Goal: Transaction & Acquisition: Purchase product/service

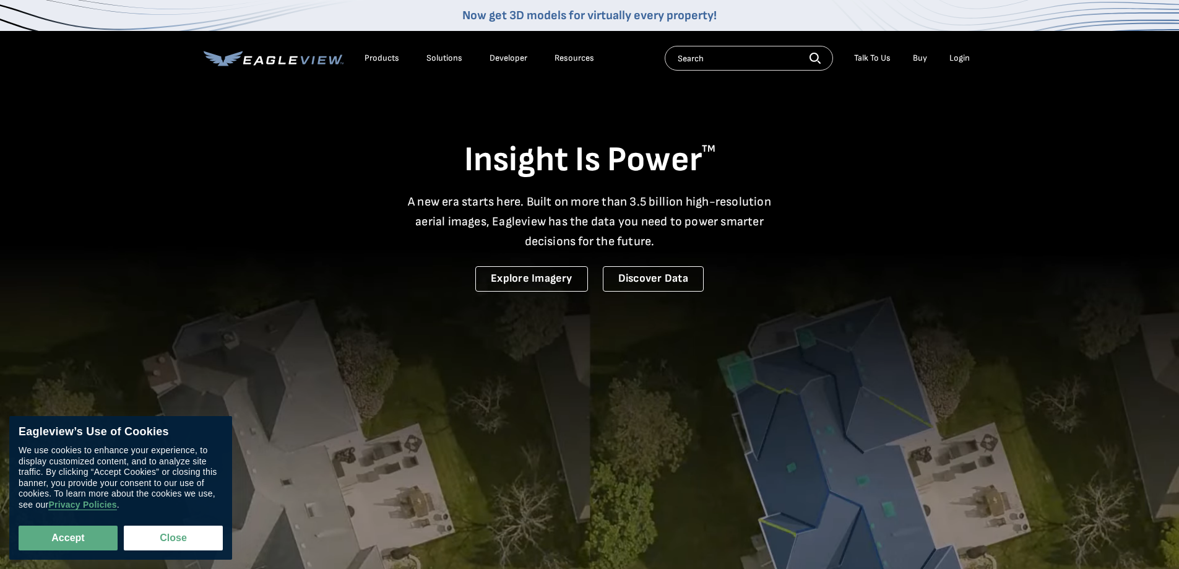
click at [956, 59] on div "Login" at bounding box center [959, 58] width 20 height 11
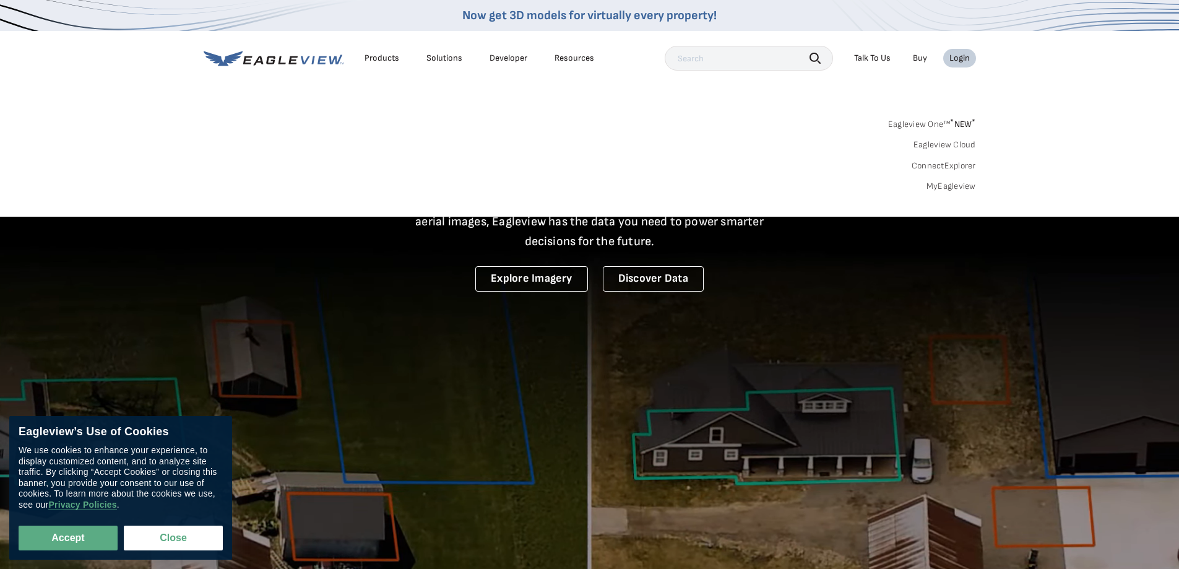
click at [940, 183] on link "MyEagleview" at bounding box center [951, 186] width 50 height 11
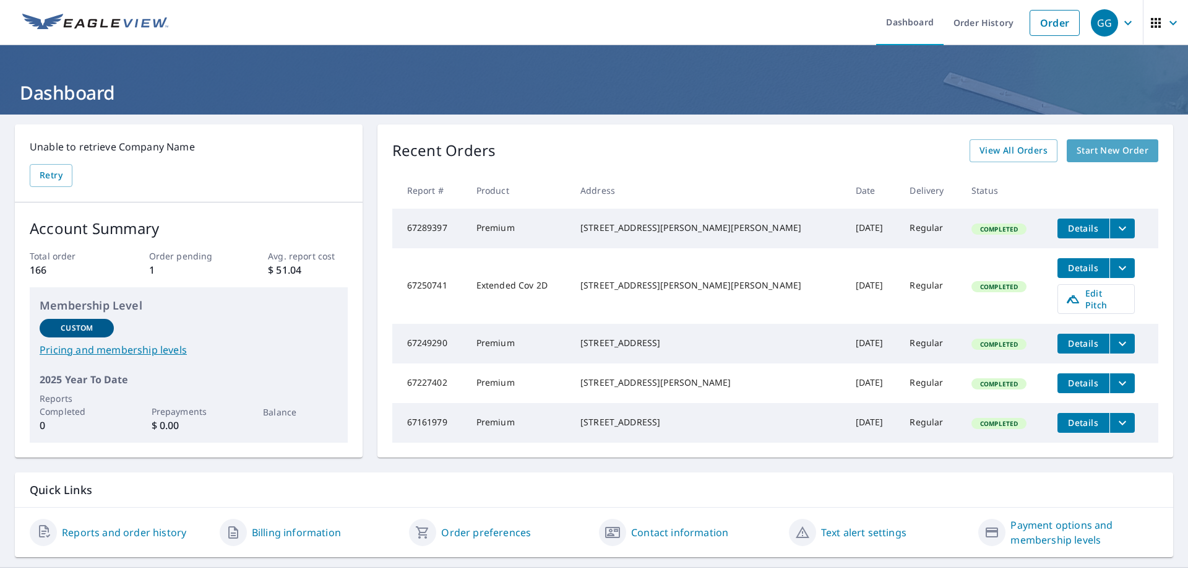
click at [1083, 145] on span "Start New Order" at bounding box center [1113, 150] width 72 height 15
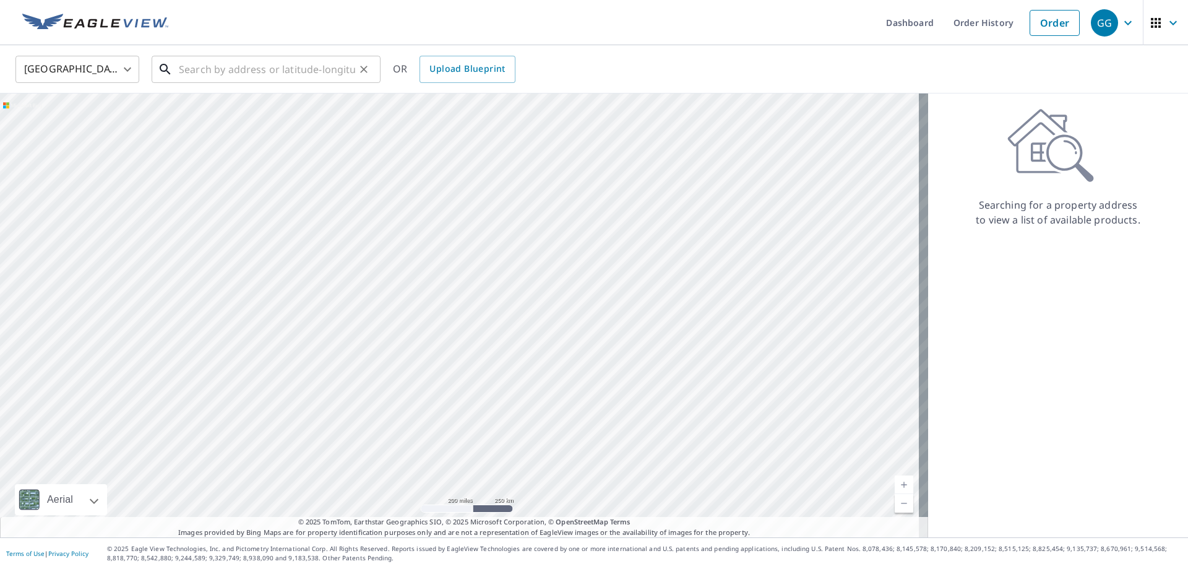
click at [192, 79] on input "text" at bounding box center [267, 69] width 176 height 35
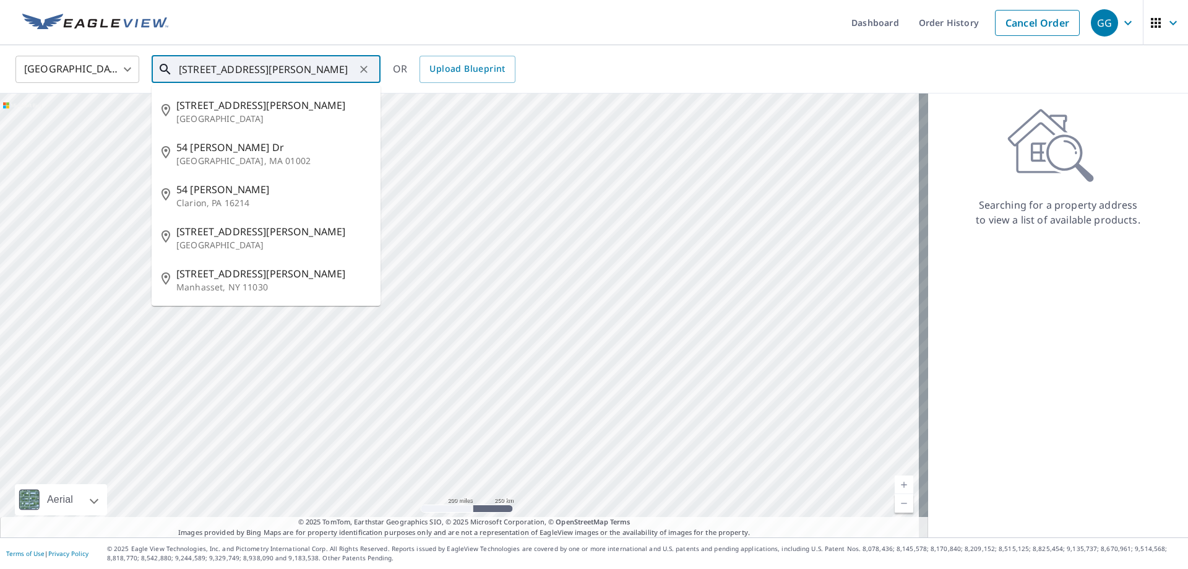
type input "[STREET_ADDRESS][PERSON_NAME]"
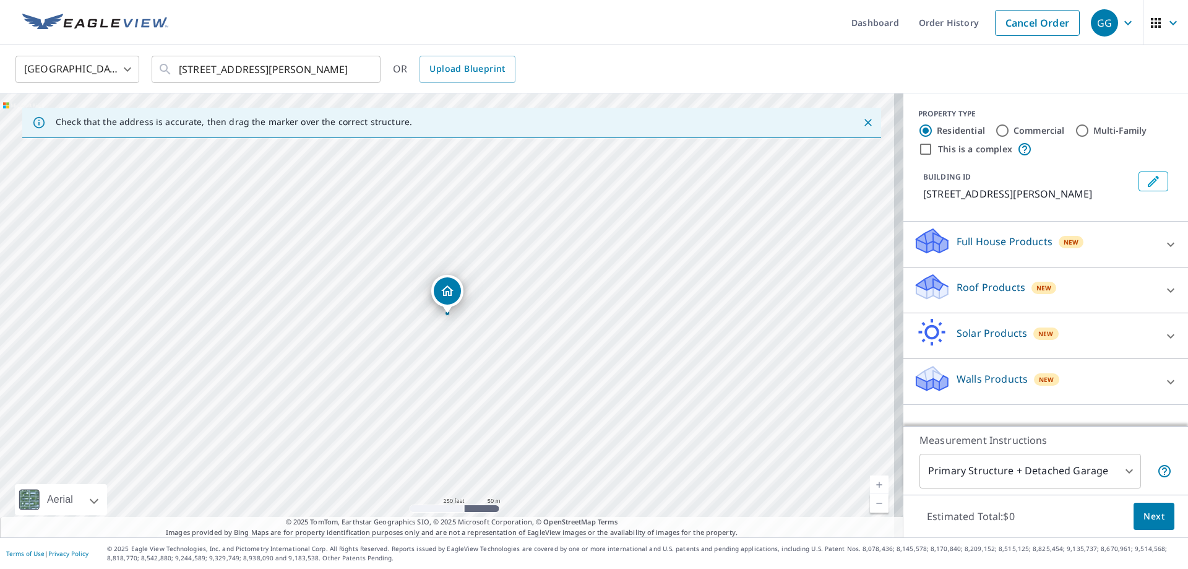
click at [870, 482] on link "Current Level 17, Zoom In" at bounding box center [879, 484] width 19 height 19
click at [870, 482] on link "Current Level 18.30802553837622, Zoom In Disabled" at bounding box center [879, 484] width 19 height 19
click at [1063, 294] on div "Roof Products New" at bounding box center [1034, 289] width 243 height 35
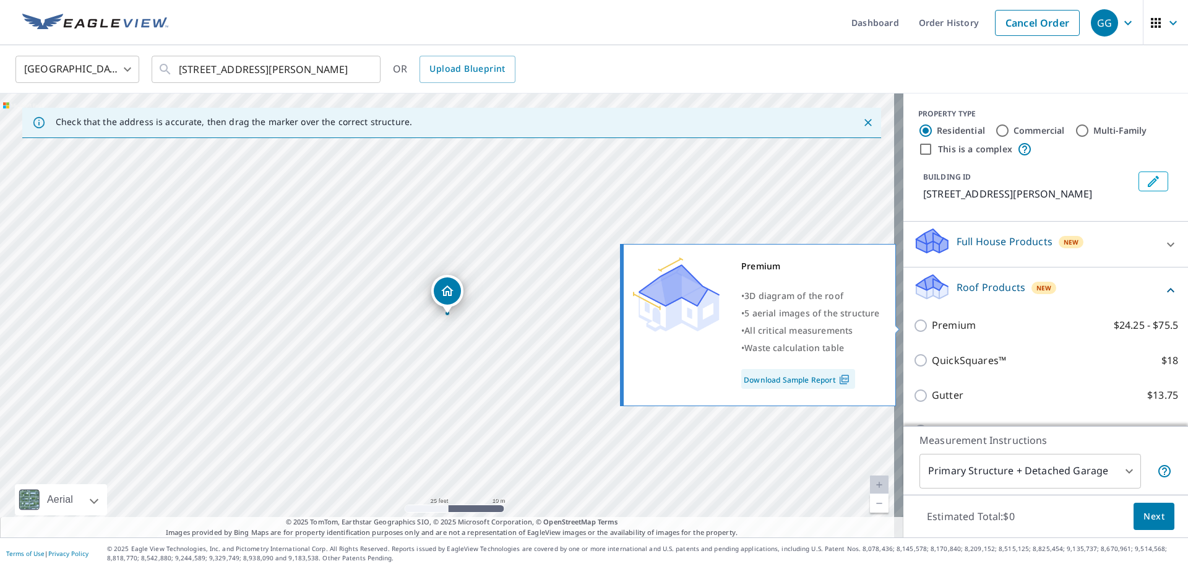
click at [913, 325] on input "Premium $24.25 - $75.5" at bounding box center [922, 325] width 19 height 15
checkbox input "true"
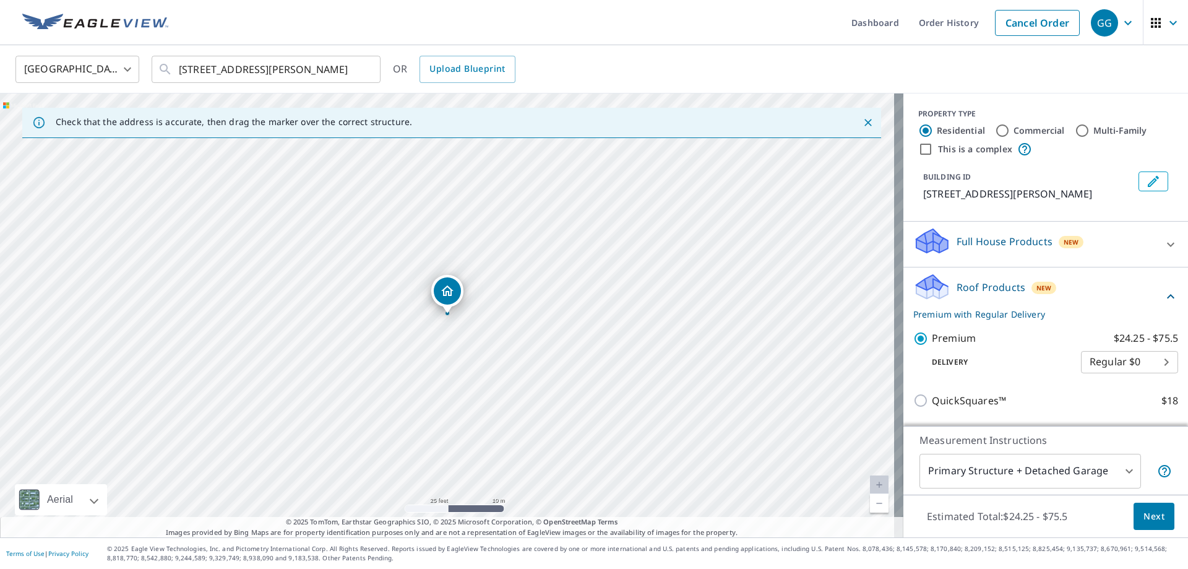
click at [1144, 516] on span "Next" at bounding box center [1154, 516] width 21 height 15
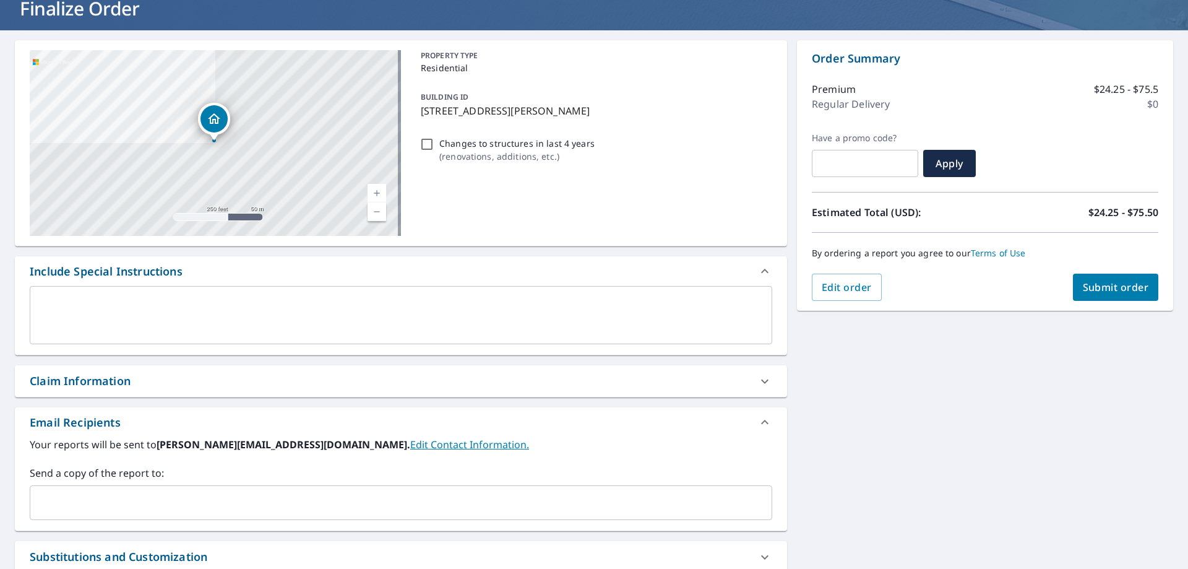
scroll to position [186, 0]
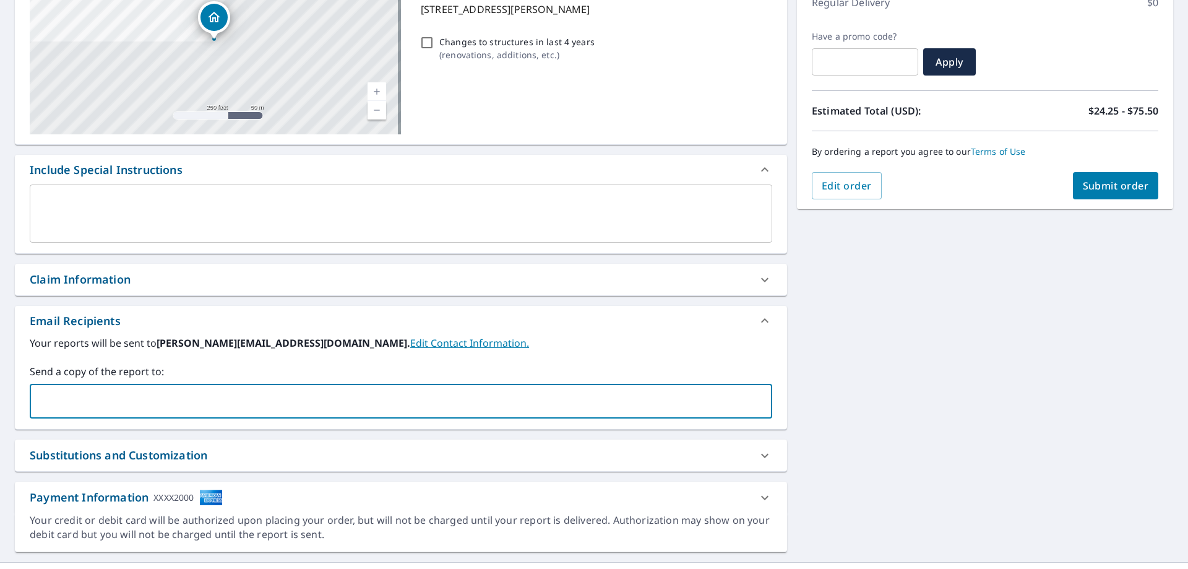
click at [184, 399] on input "text" at bounding box center [391, 401] width 713 height 24
type input "ralph@bsronline.com"
click at [1102, 181] on span "Submit order" at bounding box center [1116, 186] width 66 height 14
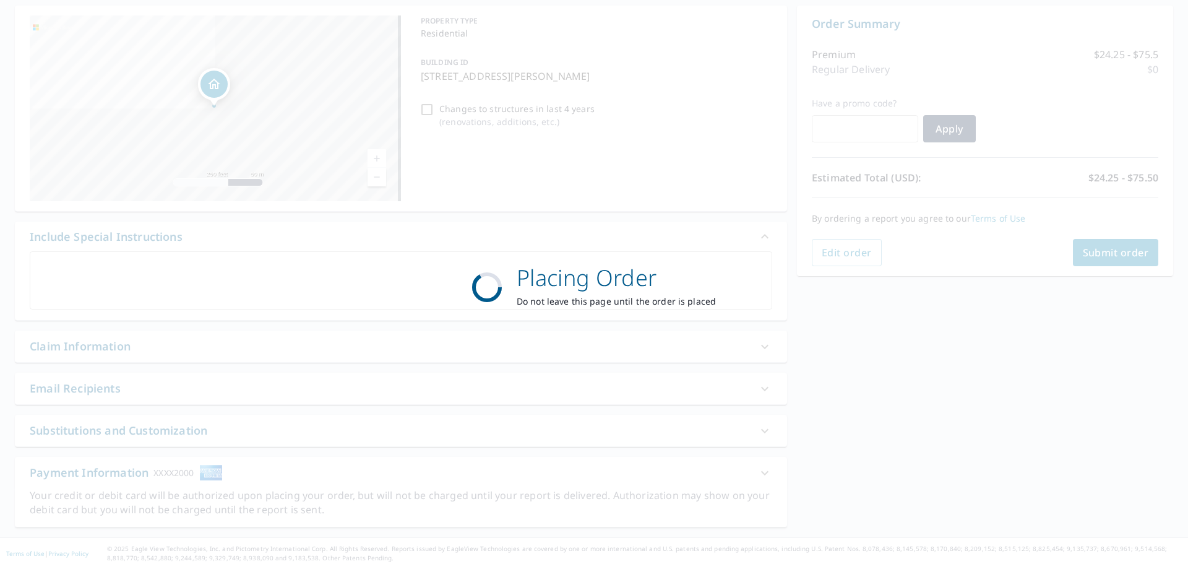
scroll to position [119, 0]
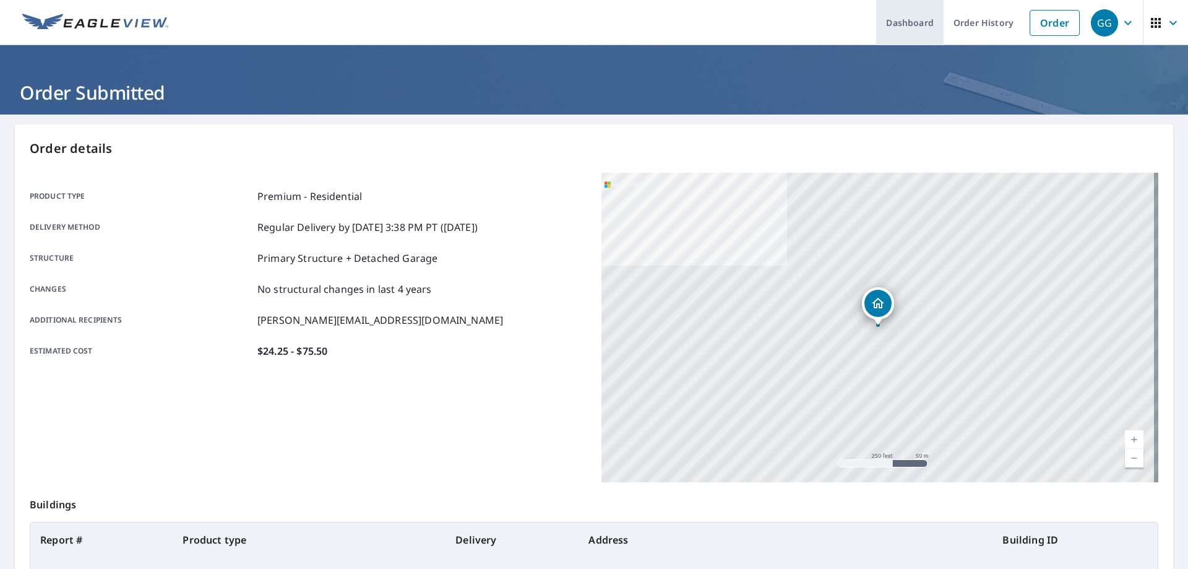
click at [878, 18] on link "Dashboard" at bounding box center [909, 22] width 67 height 45
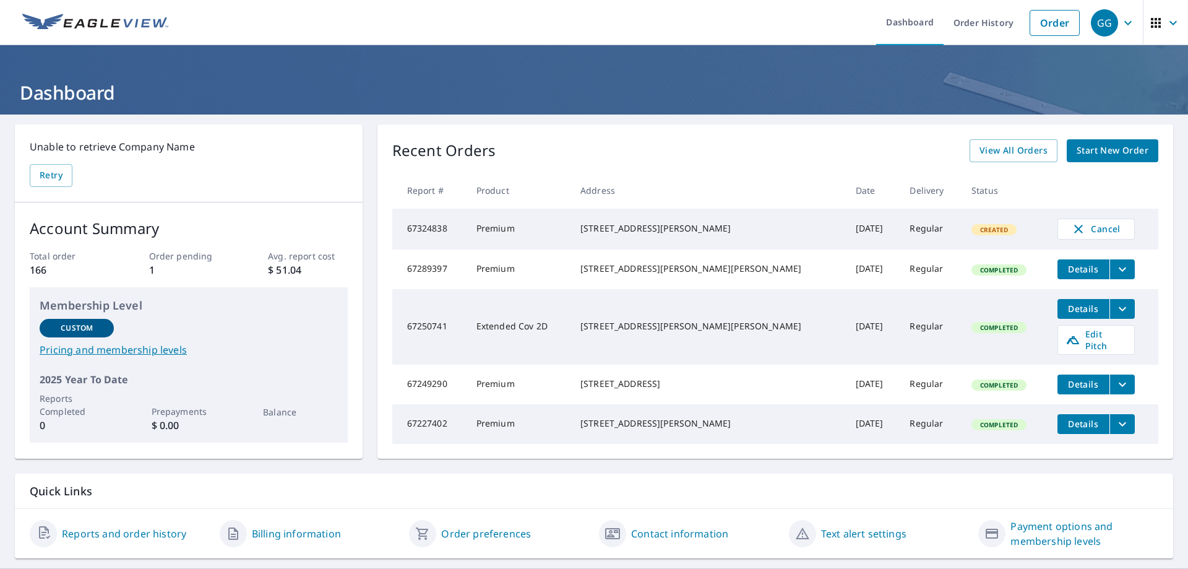
click at [1065, 274] on span "Details" at bounding box center [1083, 269] width 37 height 12
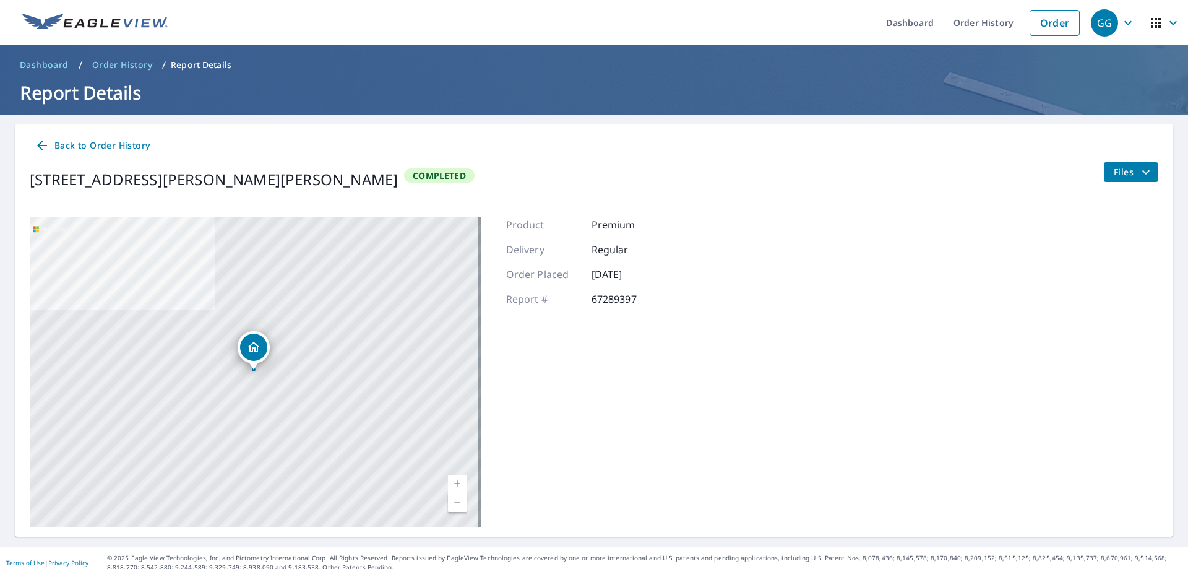
click at [1114, 176] on span "Files" at bounding box center [1134, 172] width 40 height 15
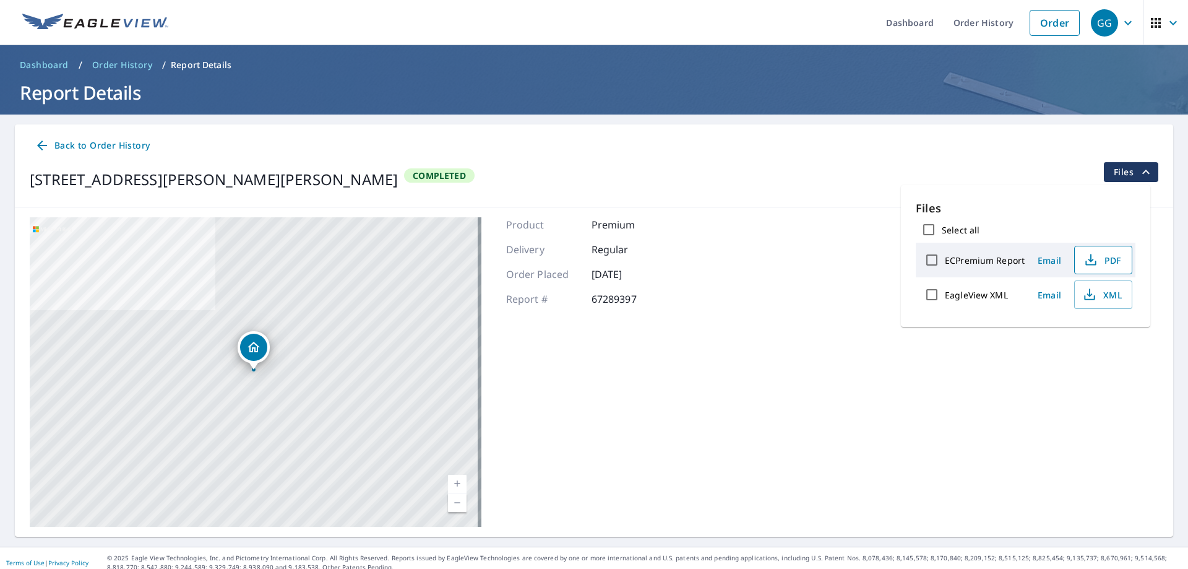
click at [1097, 261] on span "PDF" at bounding box center [1102, 260] width 40 height 15
